Goal: Go to known website: Access a specific website the user already knows

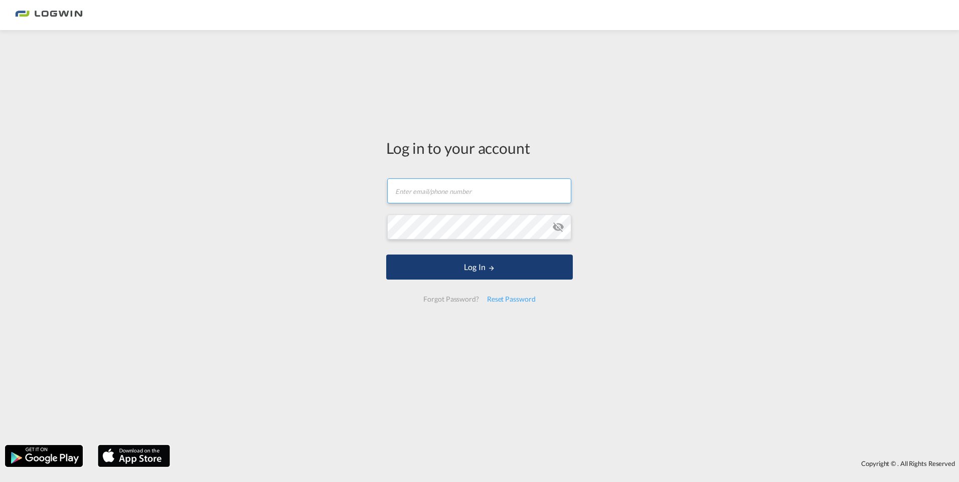
type input "[PERSON_NAME][EMAIL_ADDRESS][PERSON_NAME][DOMAIN_NAME]"
click at [465, 258] on button "Log In" at bounding box center [479, 267] width 187 height 25
